Goal: Task Accomplishment & Management: Manage account settings

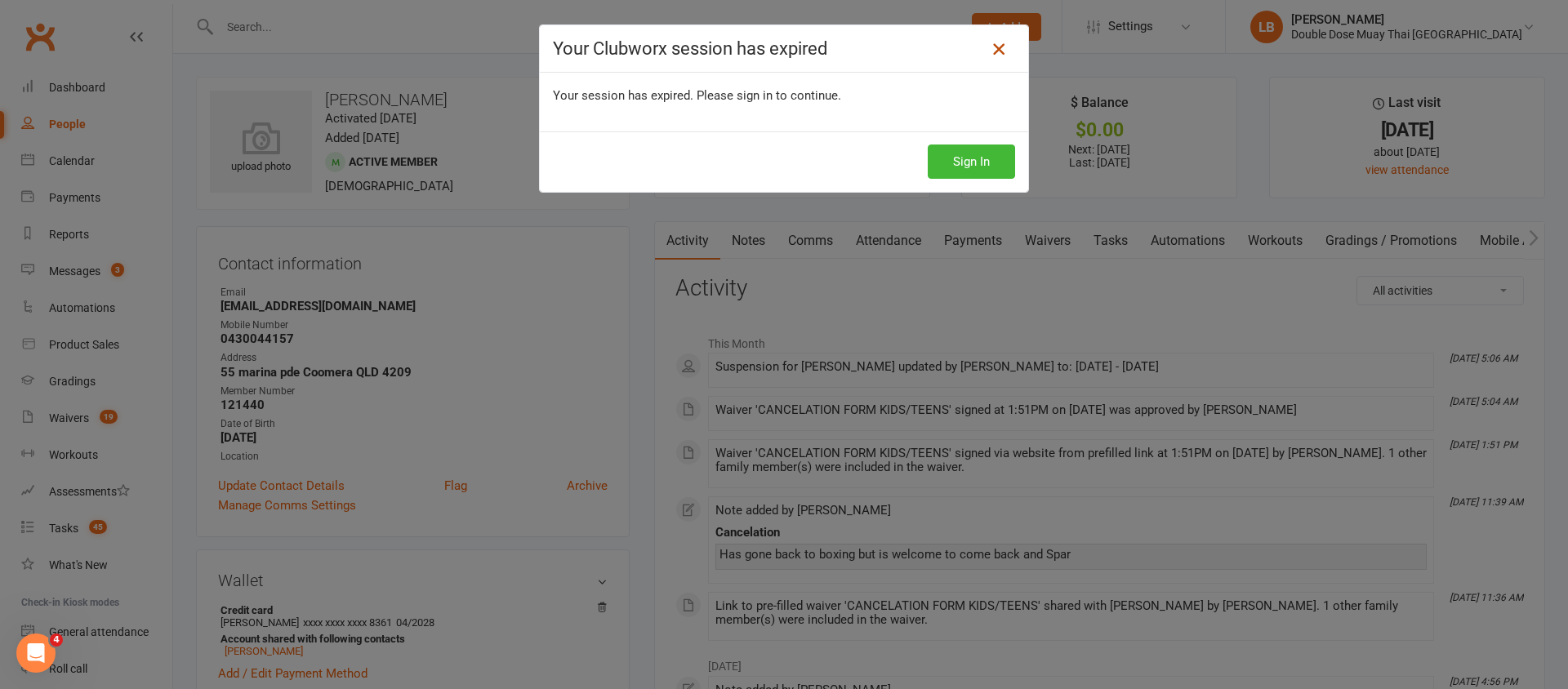
drag, startPoint x: 993, startPoint y: 48, endPoint x: 984, endPoint y: 51, distance: 9.5
click at [994, 47] on icon at bounding box center [998, 48] width 19 height 19
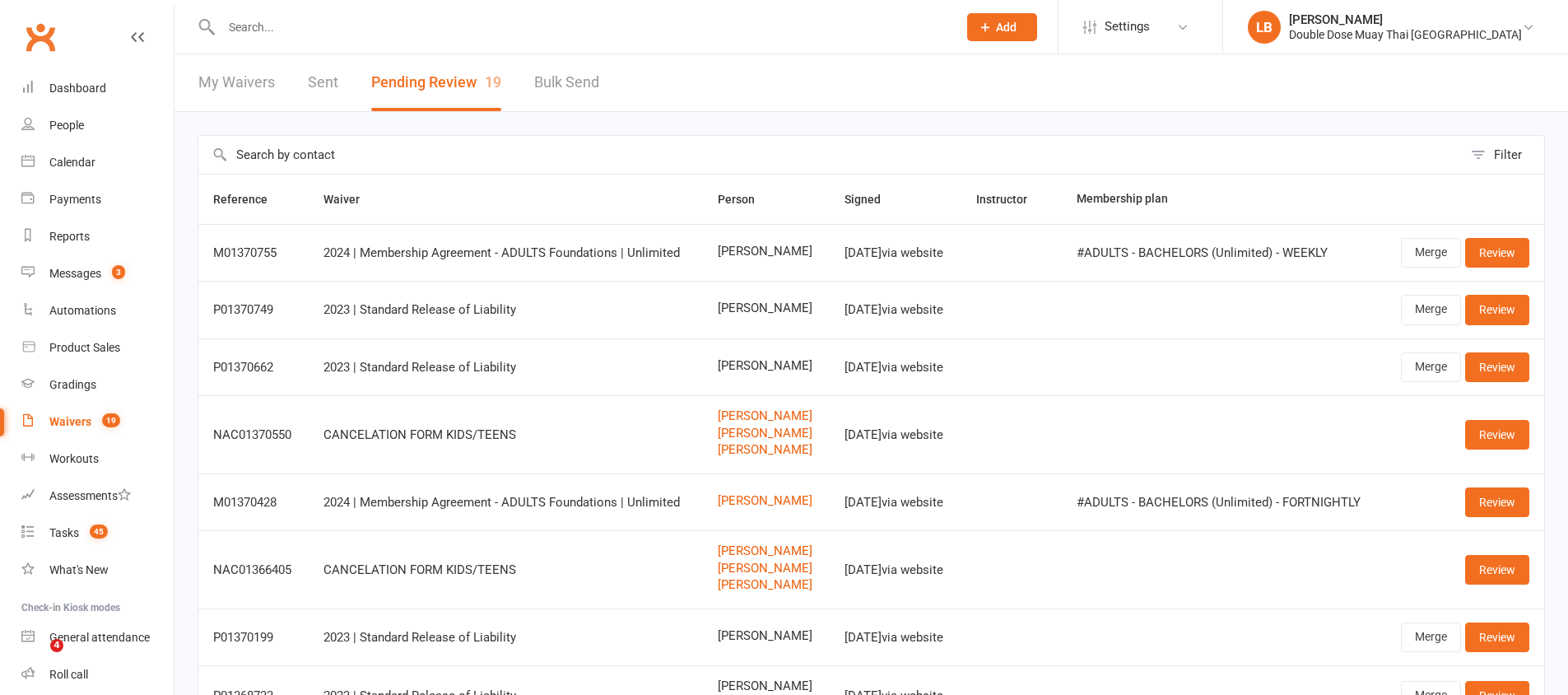
select select "100"
click at [95, 285] on link "Messages 3" at bounding box center [97, 274] width 152 height 37
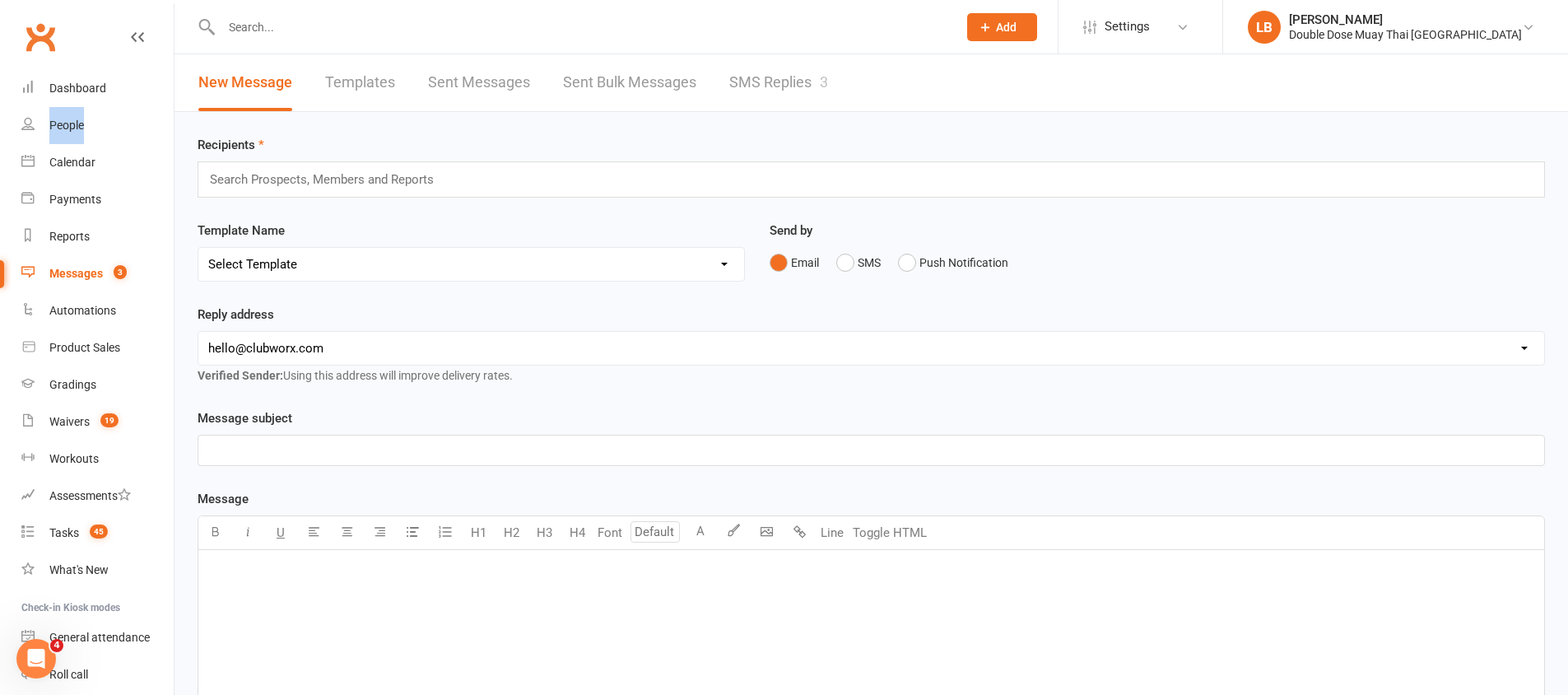
click at [789, 80] on link "SMS Replies 3" at bounding box center [779, 82] width 99 height 57
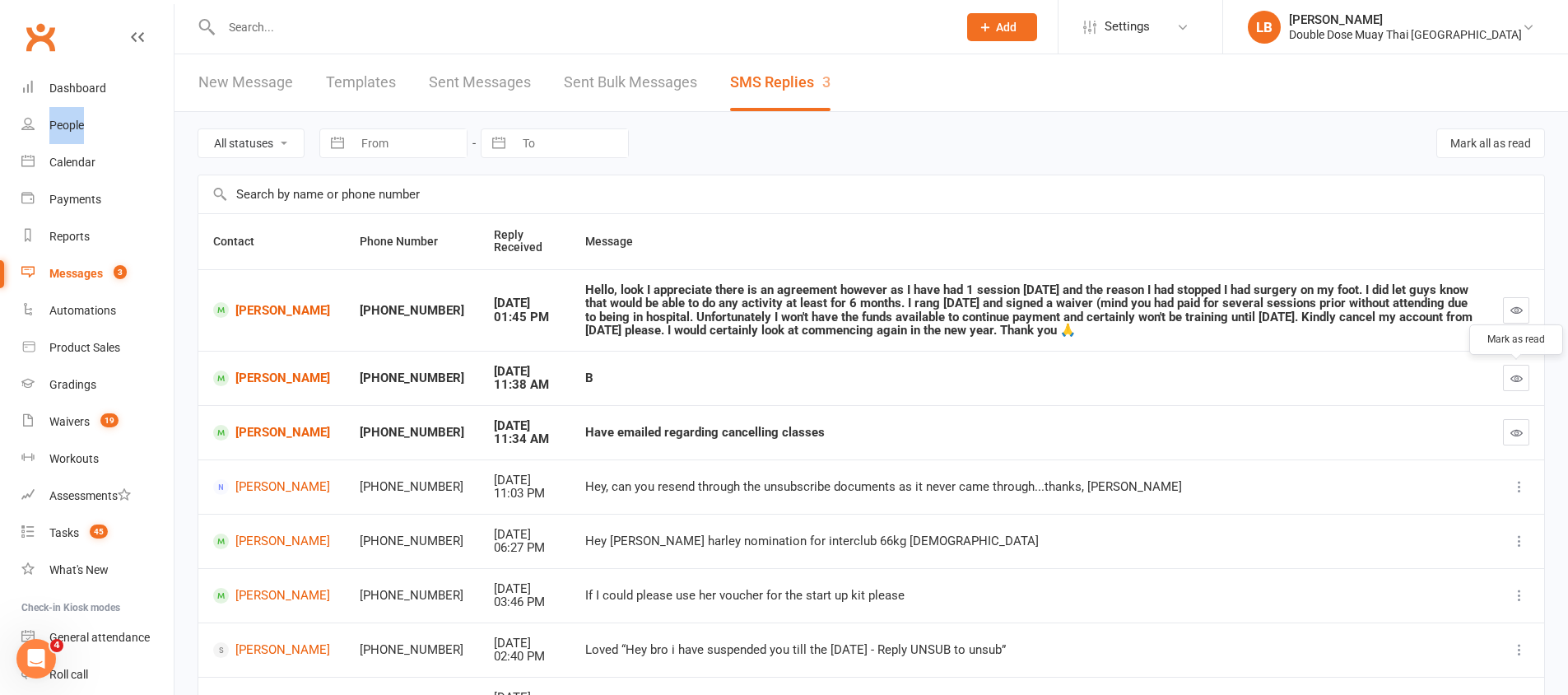
click at [1527, 388] on button "button" at bounding box center [1517, 378] width 26 height 26
click at [90, 411] on link "Waivers 19" at bounding box center [97, 422] width 152 height 37
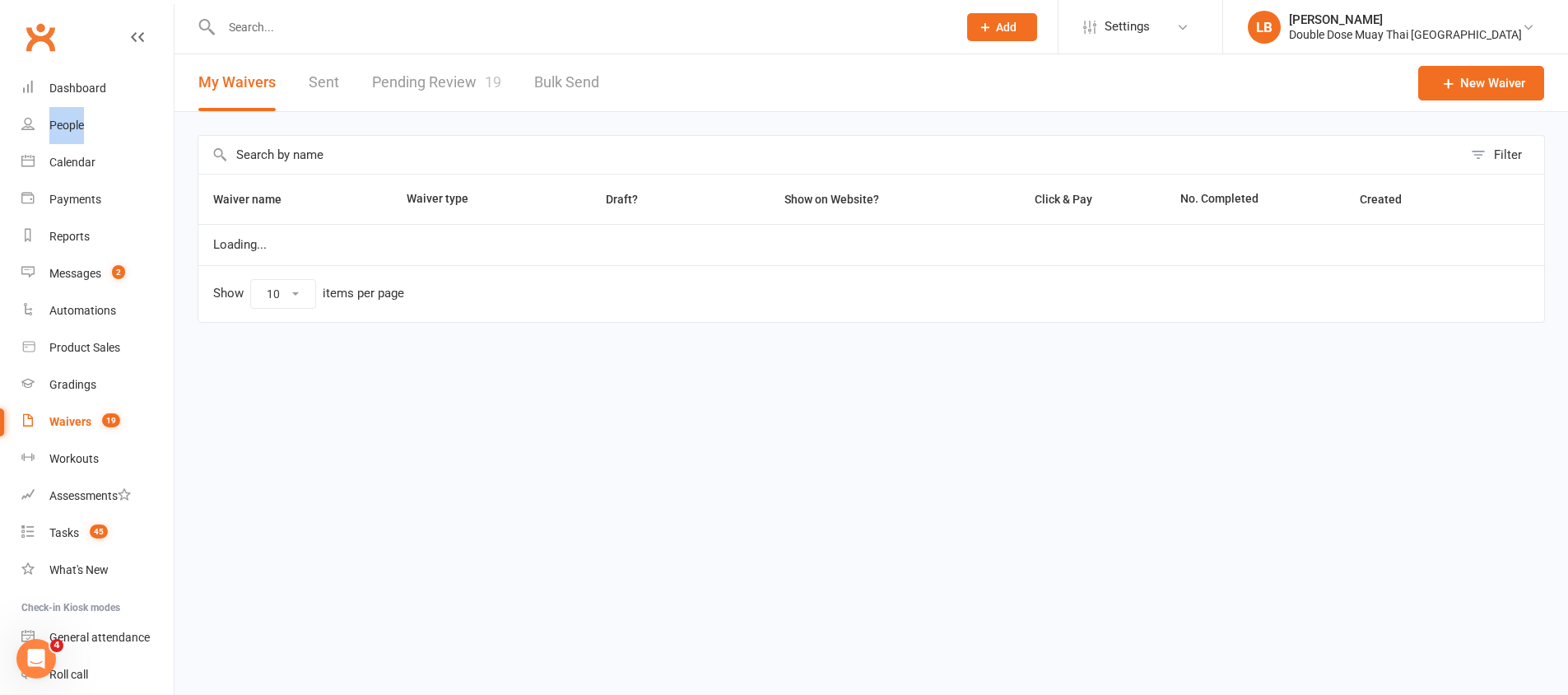
select select "100"
